Goal: Information Seeking & Learning: Learn about a topic

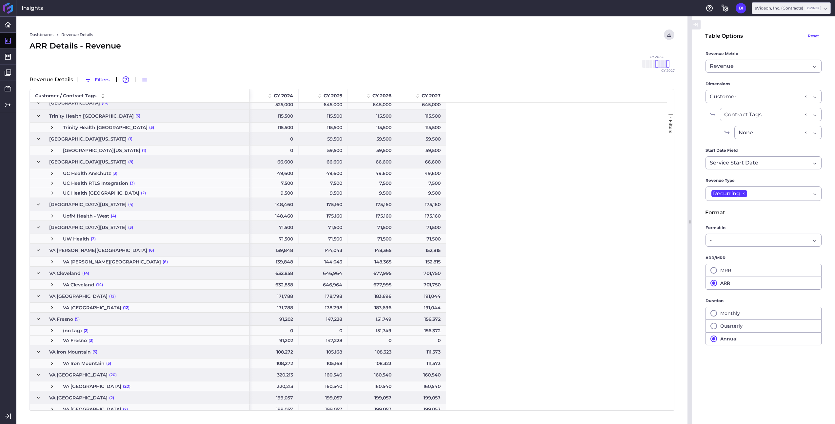
scroll to position [961, 0]
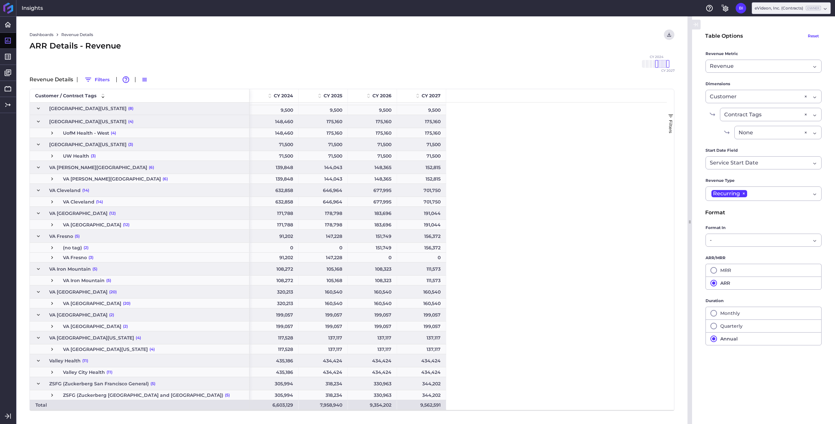
click at [52, 305] on span "Press SPACE to select this row." at bounding box center [52, 304] width 6 height 6
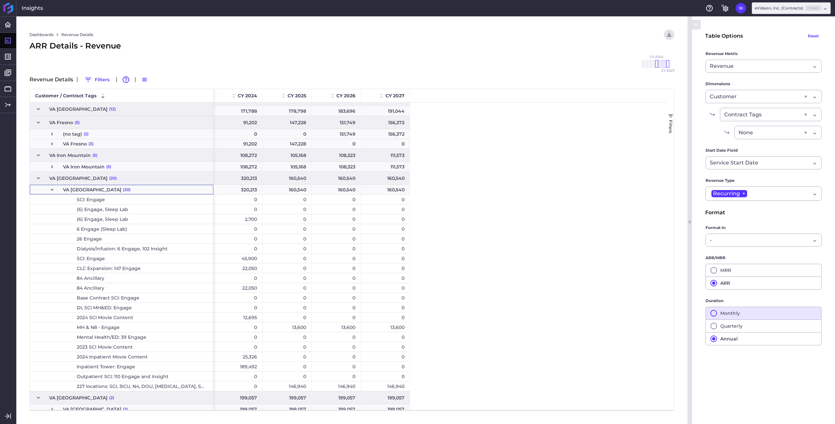
click at [730, 317] on button "Monthly" at bounding box center [764, 313] width 116 height 13
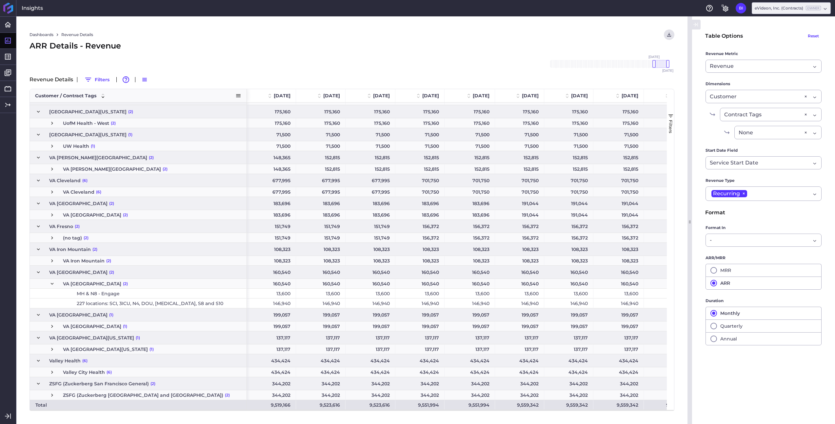
click at [237, 95] on span at bounding box center [238, 96] width 6 height 6
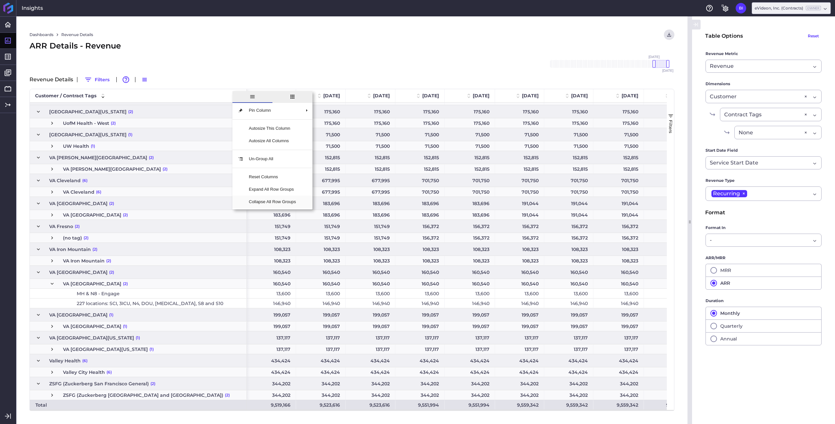
click at [276, 203] on span "Collapse All Row Groups" at bounding box center [273, 202] width 58 height 12
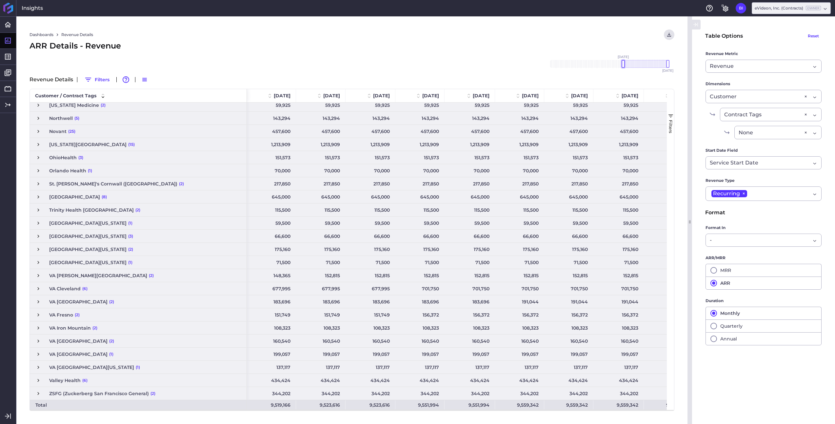
drag, startPoint x: 654, startPoint y: 64, endPoint x: 623, endPoint y: 66, distance: 30.5
click at [623, 66] on div at bounding box center [623, 64] width 3 height 8
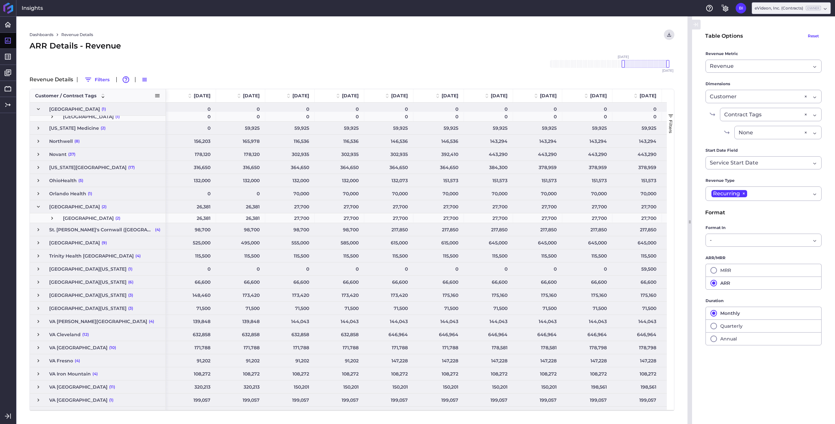
click at [157, 95] on span at bounding box center [157, 96] width 6 height 6
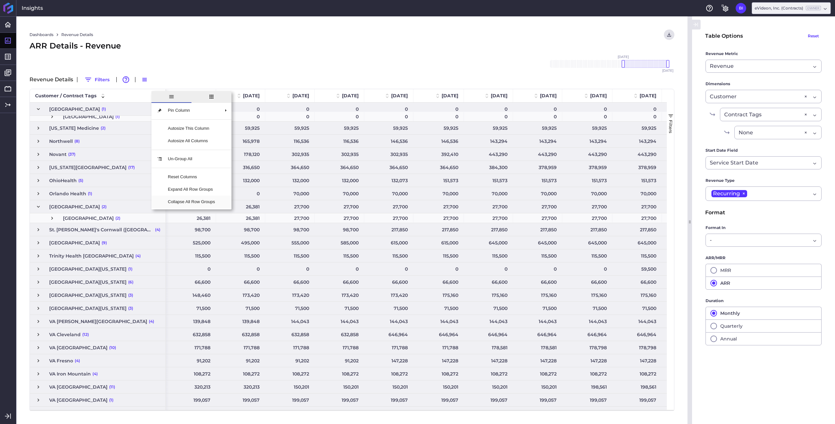
click at [187, 205] on span "Collapse All Row Groups" at bounding box center [192, 202] width 58 height 12
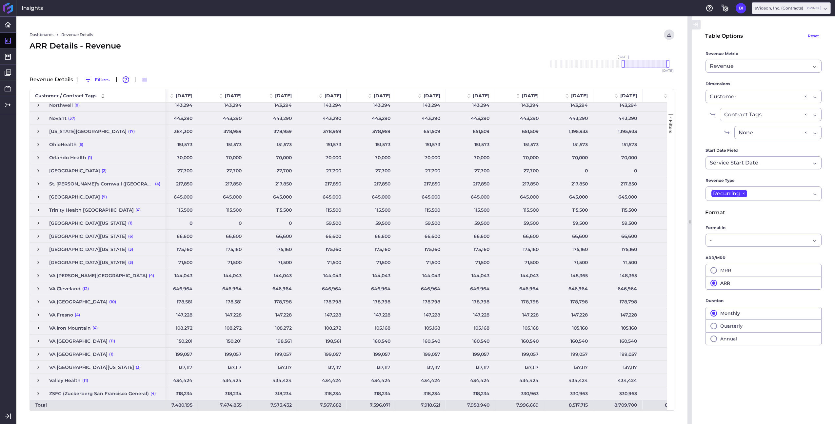
click at [39, 341] on span "Press SPACE to select this row." at bounding box center [38, 341] width 6 height 6
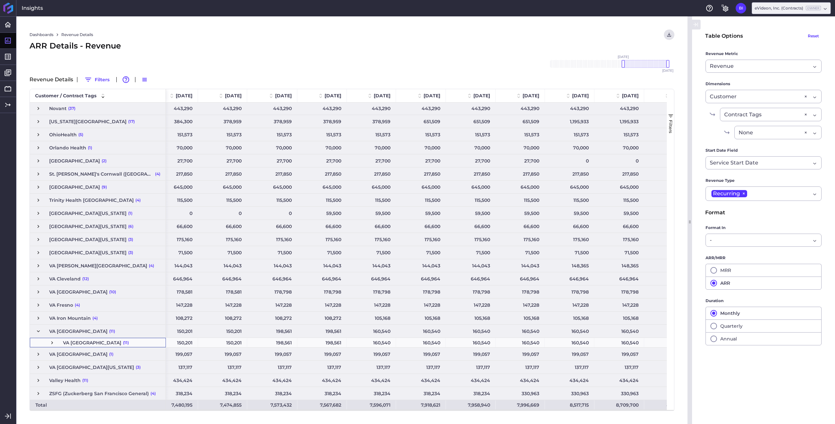
click at [52, 343] on span "Press SPACE to select this row." at bounding box center [52, 343] width 6 height 6
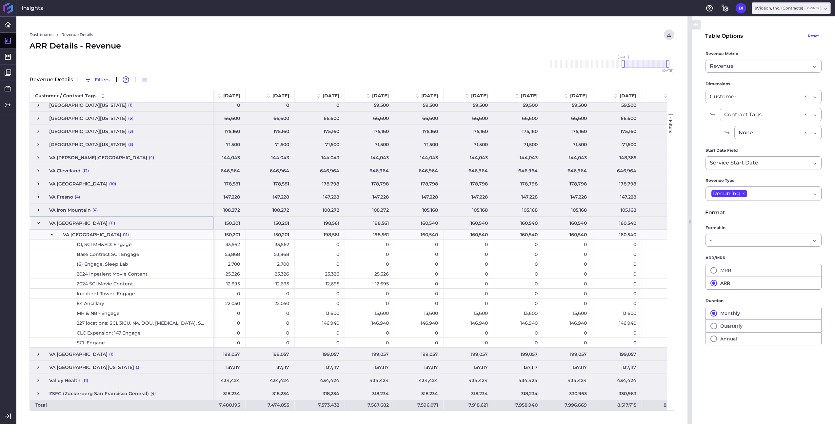
click at [39, 224] on span "Press SPACE to select this row." at bounding box center [38, 223] width 6 height 6
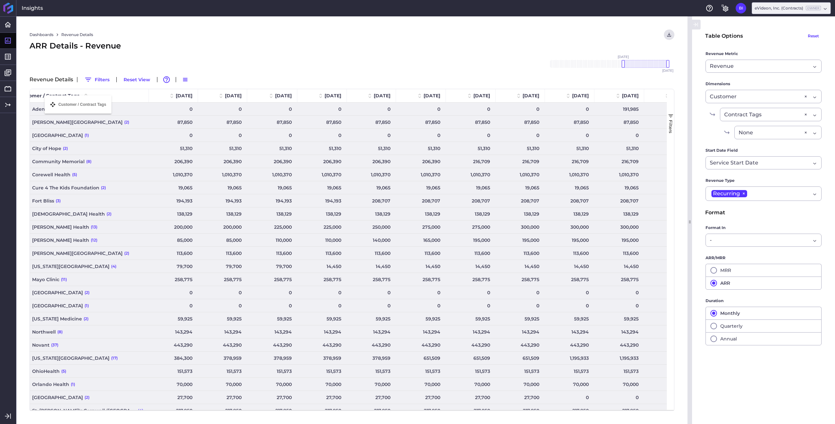
drag, startPoint x: 134, startPoint y: 97, endPoint x: 48, endPoint y: 100, distance: 86.3
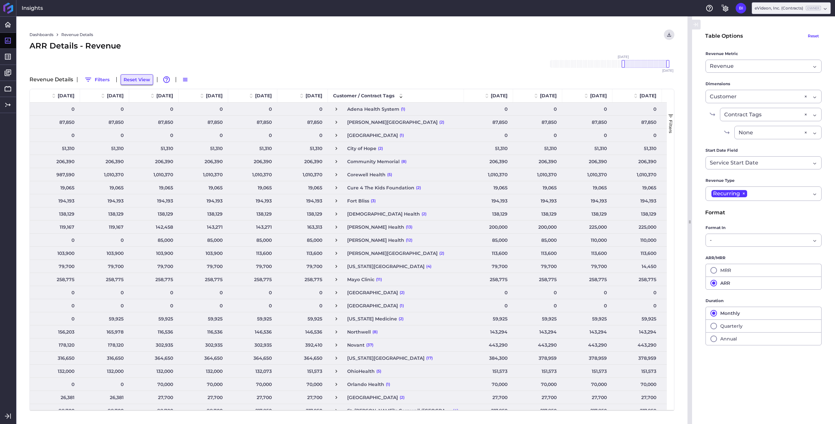
click at [137, 78] on button "Reset View" at bounding box center [137, 79] width 32 height 10
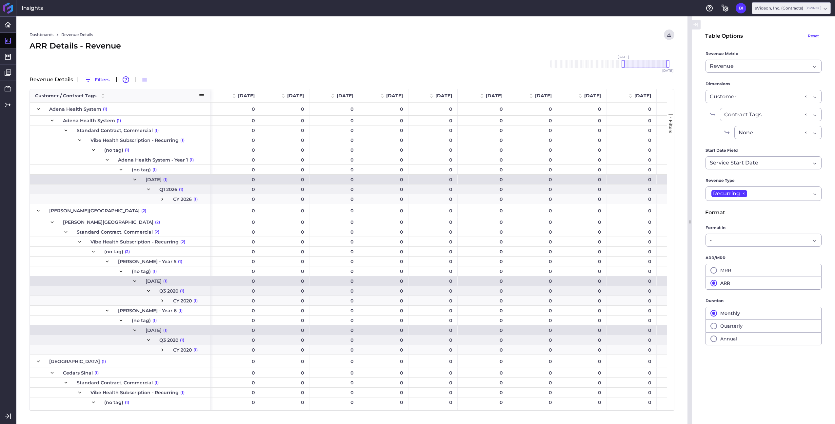
click at [201, 96] on span at bounding box center [202, 96] width 6 height 6
click at [242, 202] on span "Collapse All Row Groups" at bounding box center [236, 202] width 58 height 12
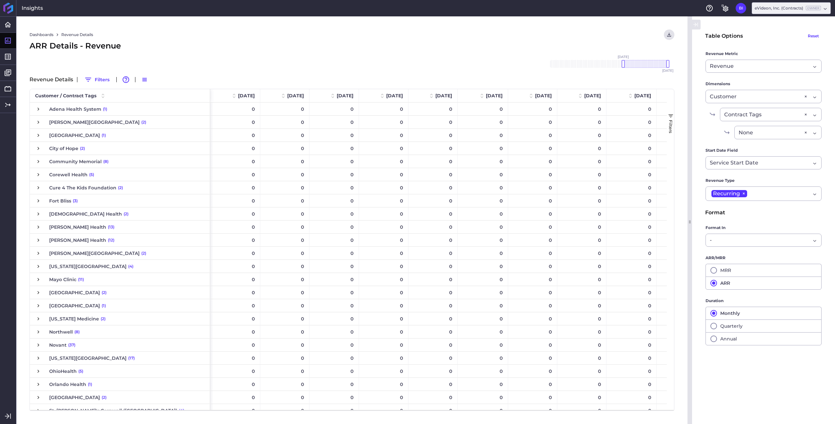
click at [39, 110] on span "Press SPACE to select this row." at bounding box center [38, 109] width 6 height 6
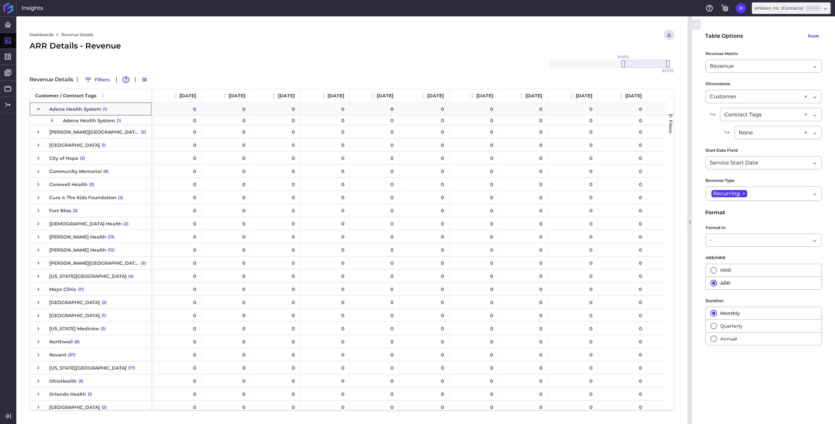
click at [51, 120] on span "Press SPACE to select this row." at bounding box center [52, 121] width 6 height 6
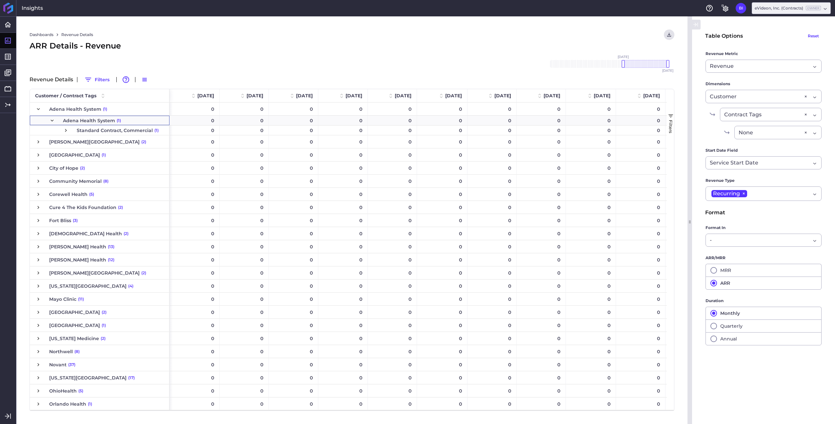
click at [51, 120] on span "Press SPACE to select this row." at bounding box center [52, 121] width 6 height 6
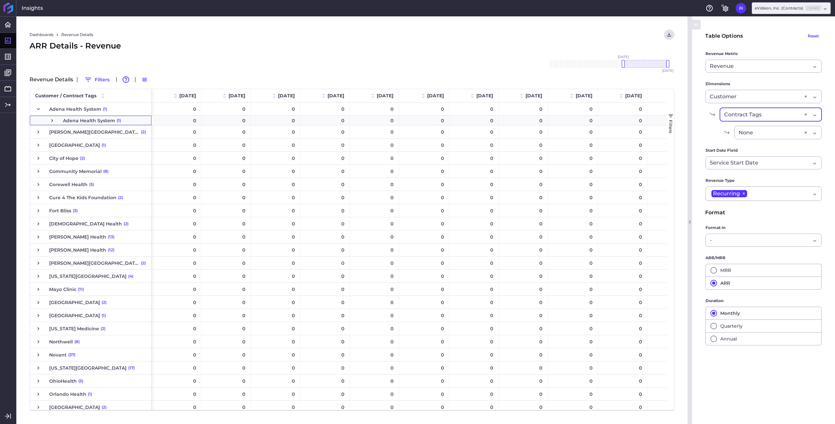
click at [816, 116] on div "Contract Tags Contract Tags ×" at bounding box center [771, 114] width 102 height 13
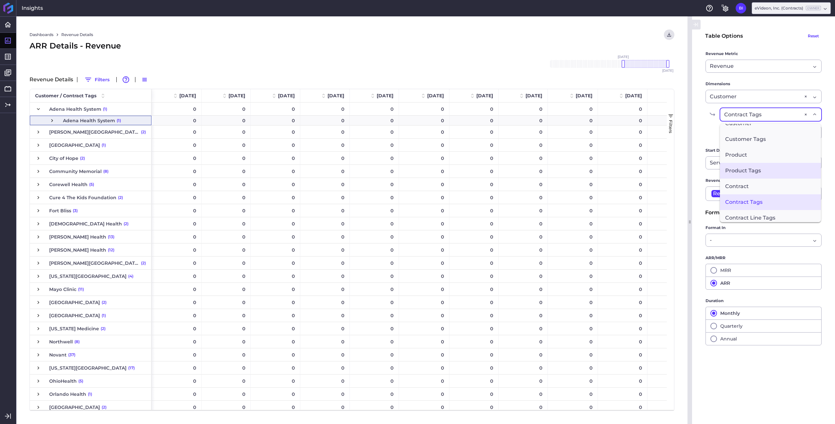
scroll to position [28, 0]
click at [789, 168] on span "Contract" at bounding box center [770, 167] width 101 height 16
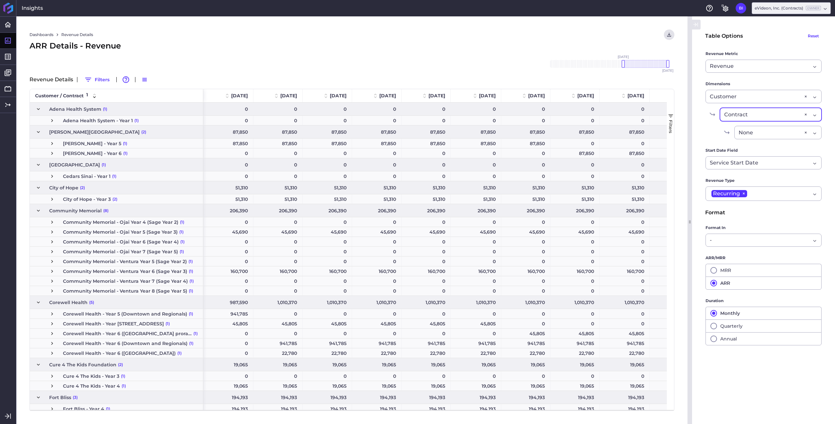
click at [813, 114] on div "Contract Contract Tags ×" at bounding box center [771, 114] width 102 height 13
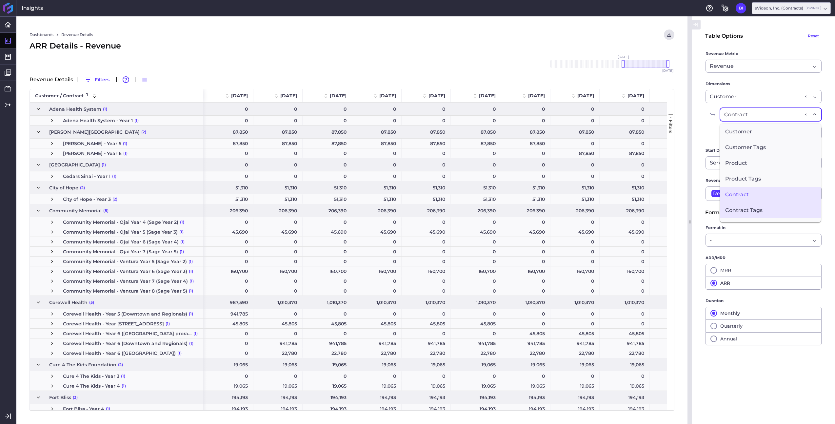
click at [763, 206] on span "Contract Tags" at bounding box center [770, 211] width 101 height 16
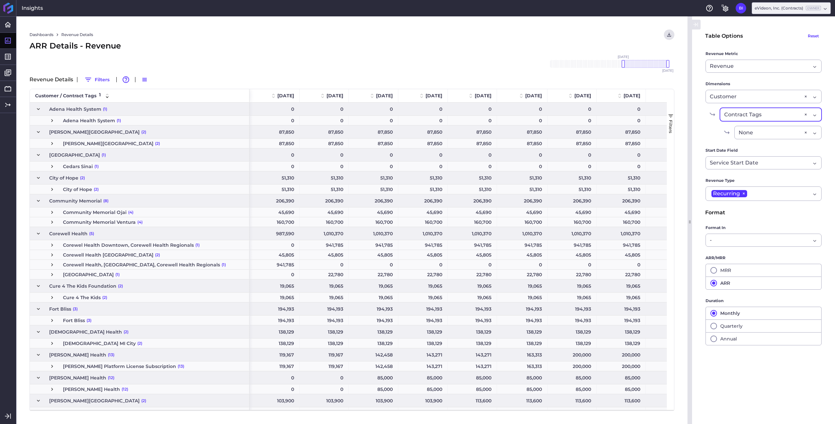
click at [52, 247] on span "Press SPACE to select this row." at bounding box center [52, 245] width 6 height 6
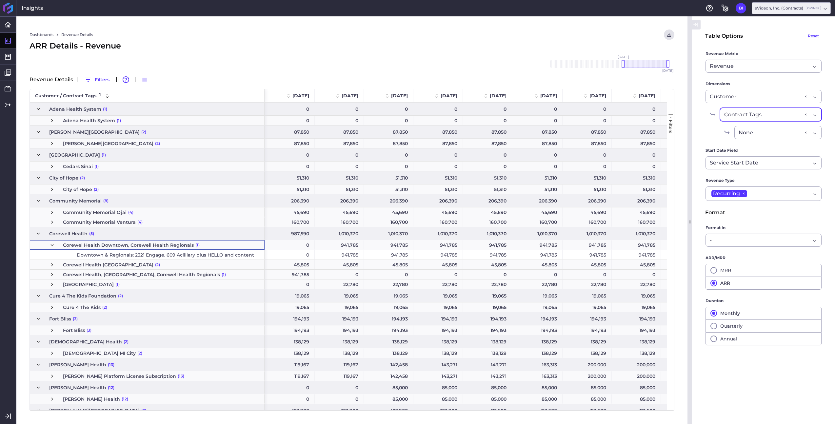
click at [52, 247] on span "Press SPACE to select this row." at bounding box center [52, 245] width 6 height 6
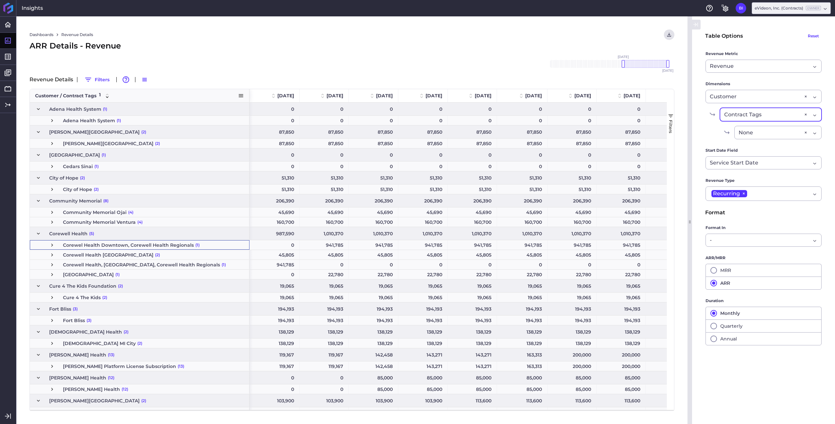
click at [240, 97] on span at bounding box center [241, 96] width 6 height 6
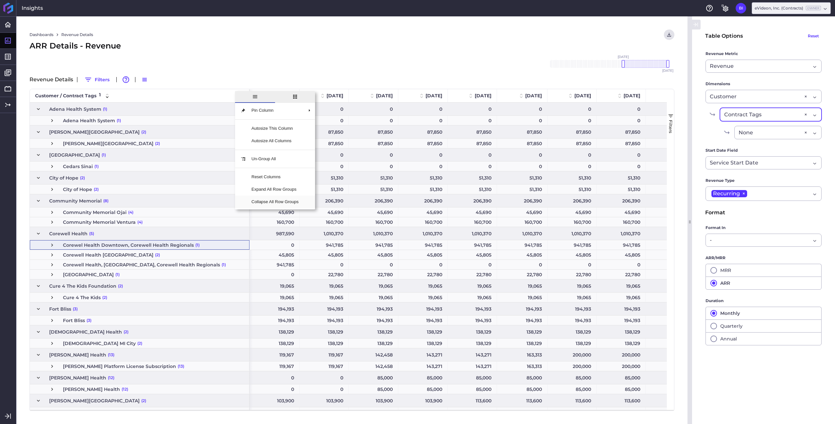
click at [279, 200] on span "Collapse All Row Groups" at bounding box center [275, 202] width 58 height 12
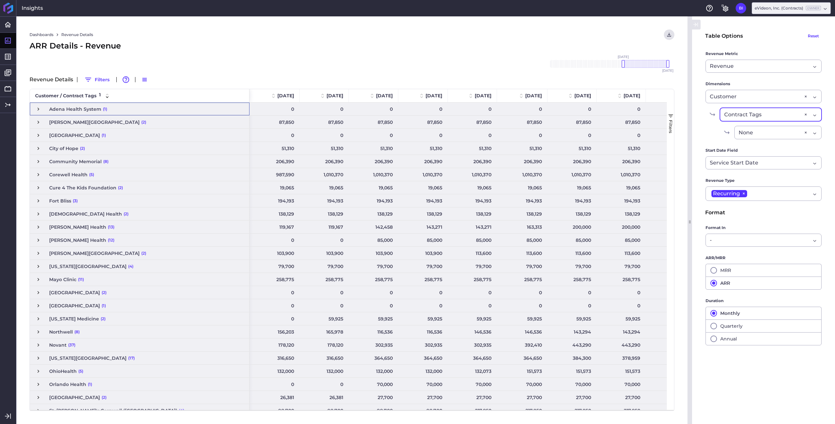
click at [179, 112] on span "Adena Health System (1)" at bounding box center [139, 109] width 209 height 12
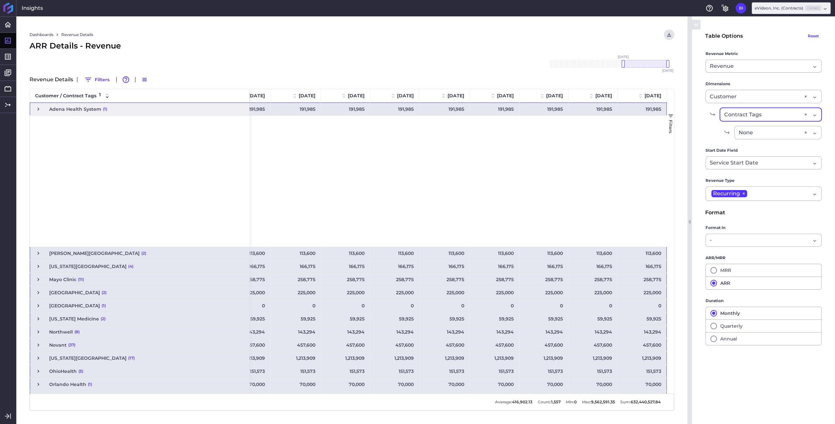
scroll to position [243, 0]
